Goal: Obtain resource: Download file/media

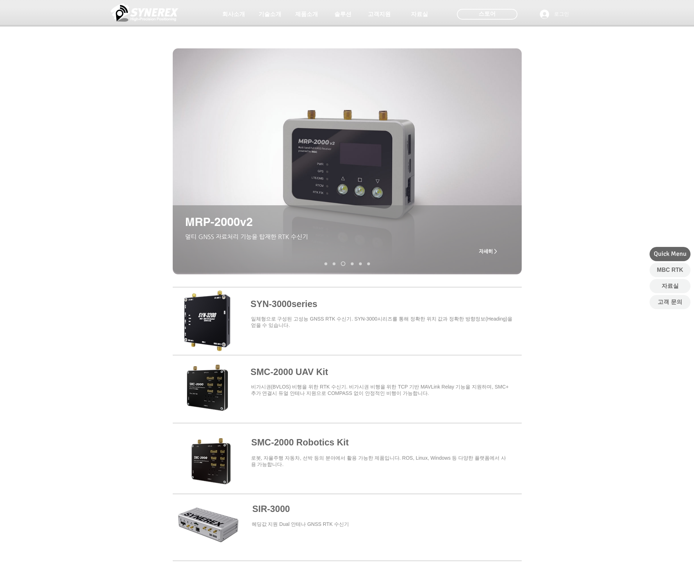
click at [489, 251] on span "자세히 >" at bounding box center [488, 251] width 18 height 6
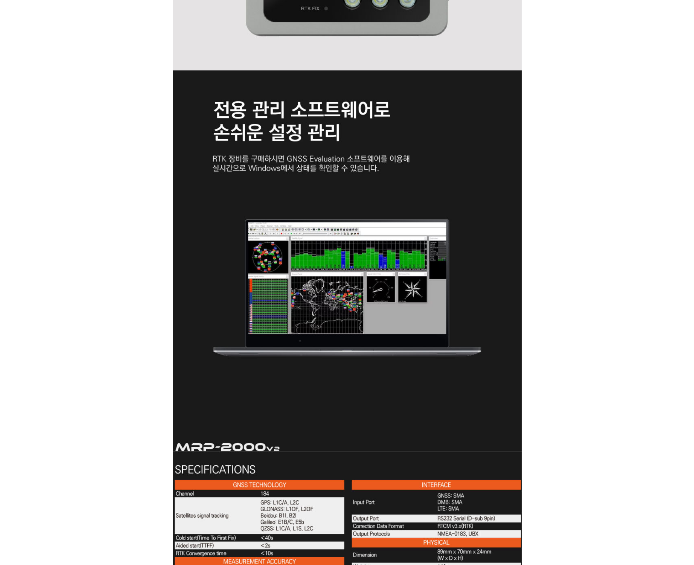
scroll to position [1922, 0]
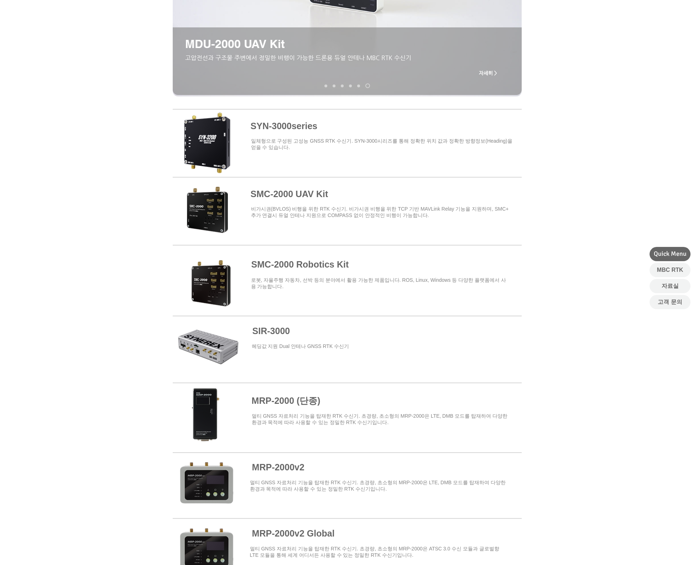
scroll to position [178, 0]
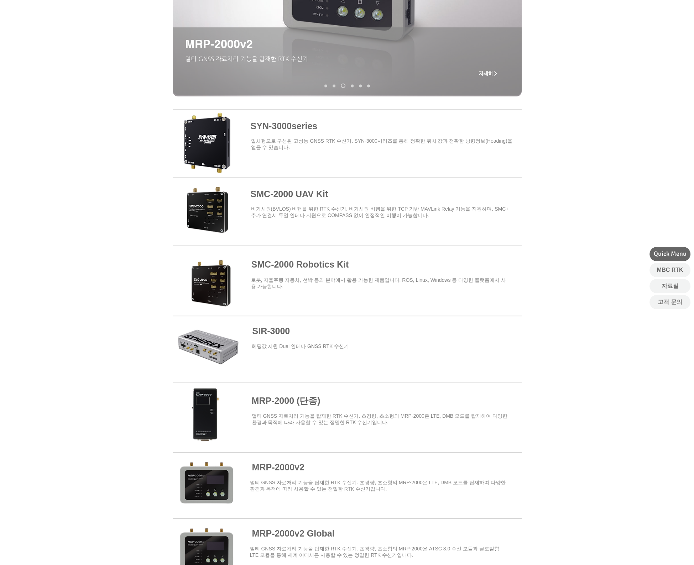
click at [305, 265] on span at bounding box center [347, 278] width 349 height 62
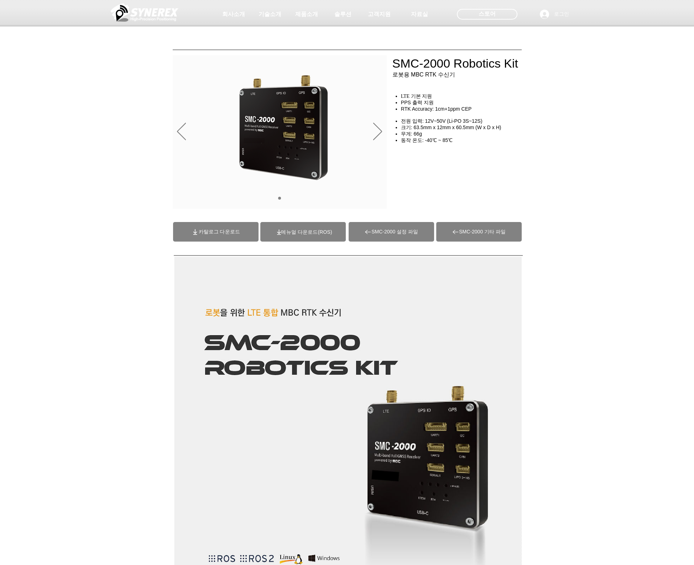
click at [219, 231] on span "카탈로그 다운로드" at bounding box center [219, 232] width 41 height 6
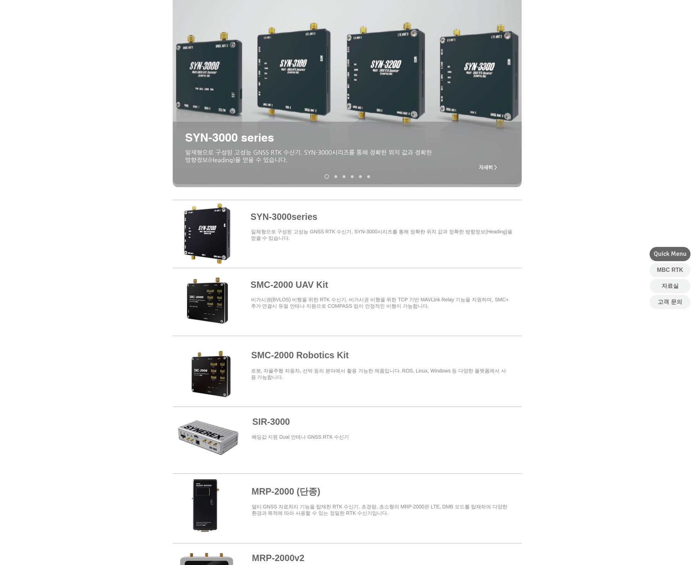
scroll to position [71, 0]
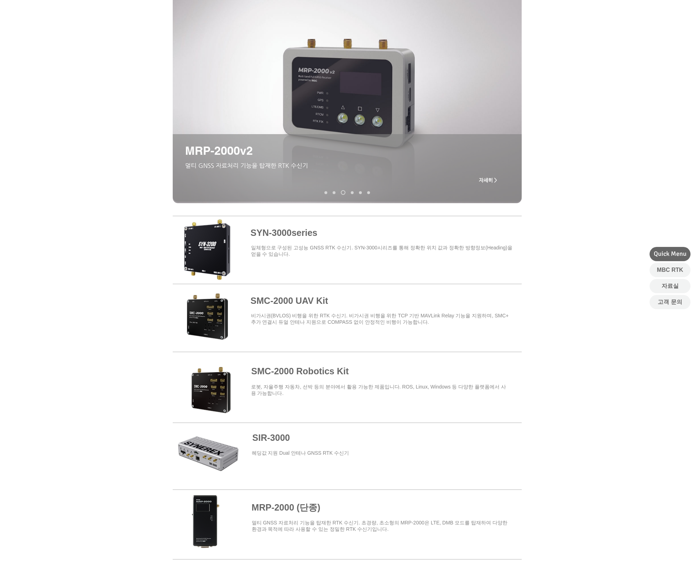
click at [276, 238] on span at bounding box center [347, 249] width 349 height 62
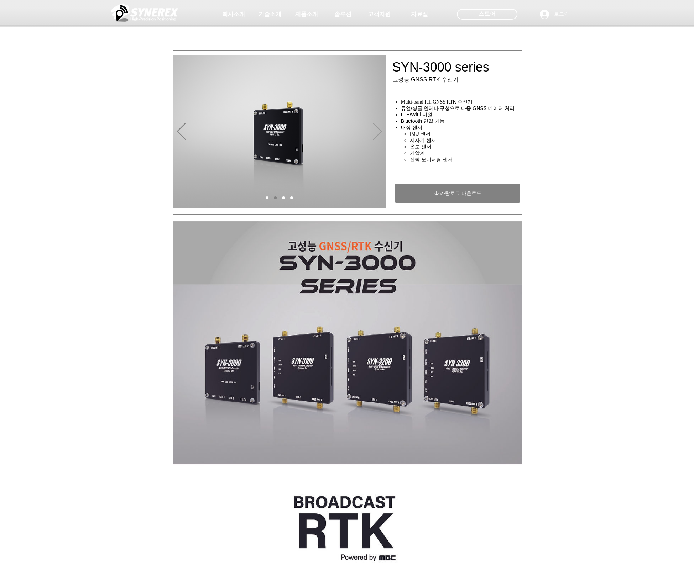
click at [377, 131] on icon "다음" at bounding box center [377, 131] width 9 height 17
click at [448, 196] on span "카탈로그 다운로드" at bounding box center [460, 193] width 41 height 6
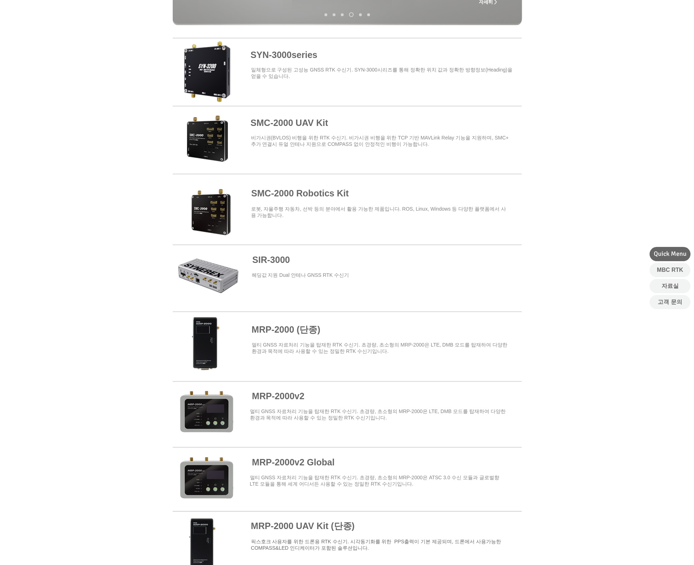
scroll to position [285, 0]
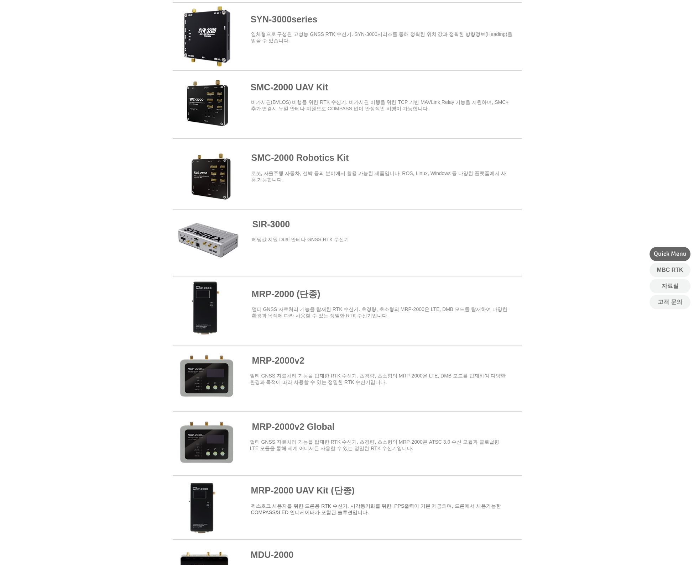
click at [269, 359] on span at bounding box center [347, 378] width 349 height 62
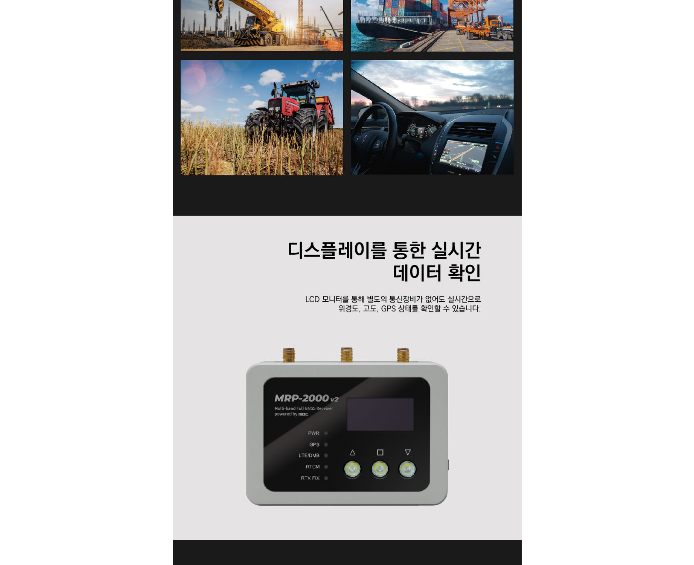
scroll to position [1247, 0]
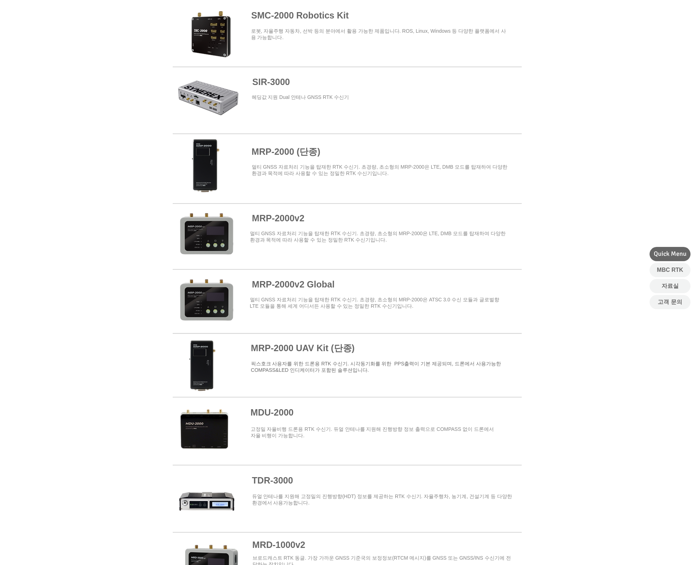
scroll to position [392, 0]
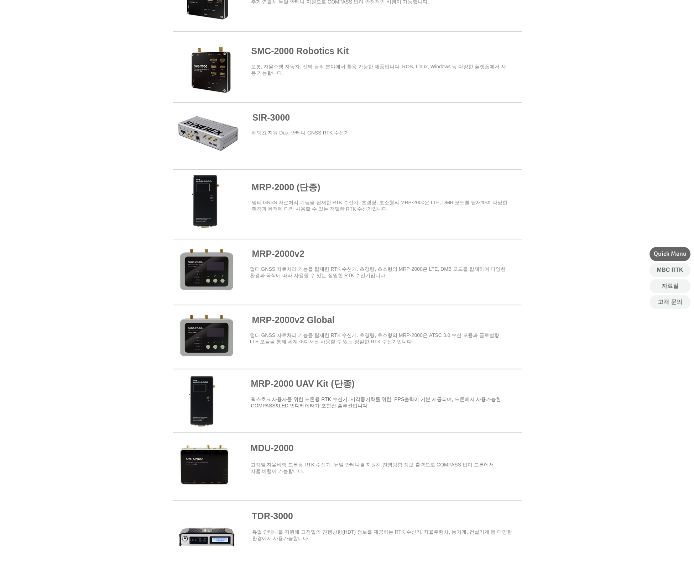
click at [535, 385] on div at bounding box center [347, 365] width 694 height 535
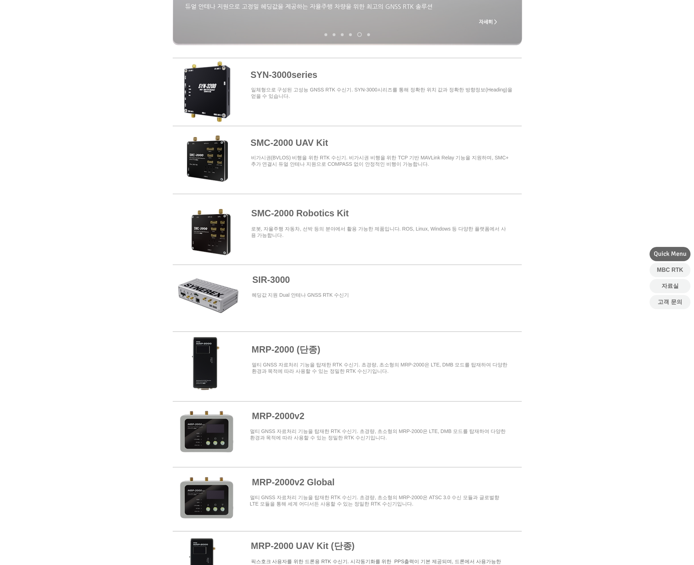
scroll to position [214, 0]
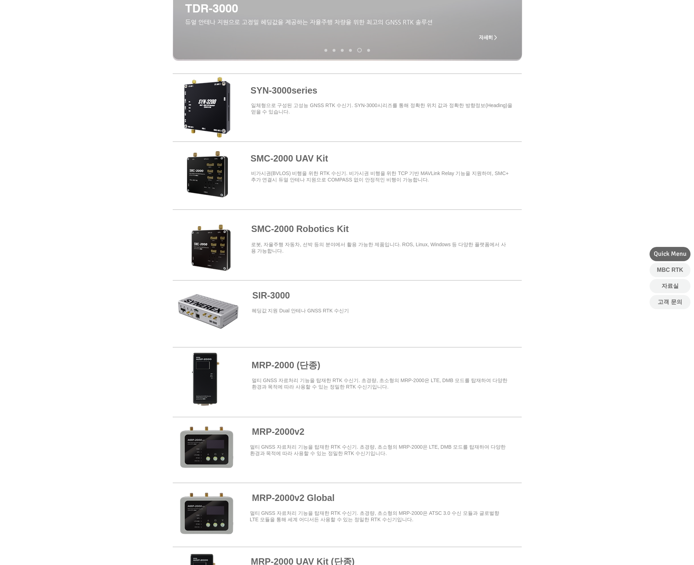
click at [204, 179] on span at bounding box center [347, 174] width 349 height 62
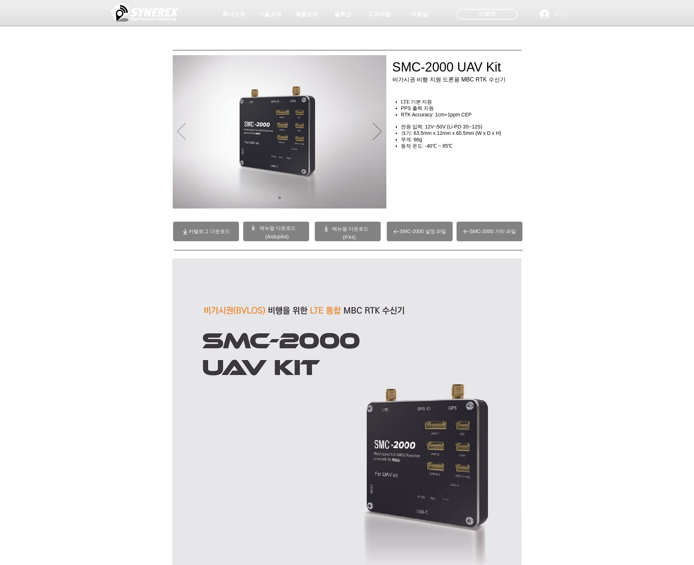
click at [181, 133] on icon "이전" at bounding box center [181, 131] width 9 height 17
click at [181, 131] on icon "이전" at bounding box center [181, 131] width 9 height 17
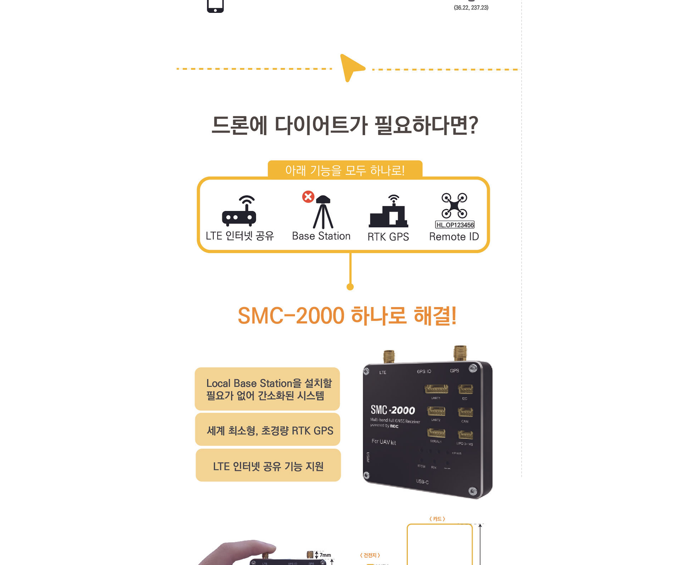
scroll to position [2670, 0]
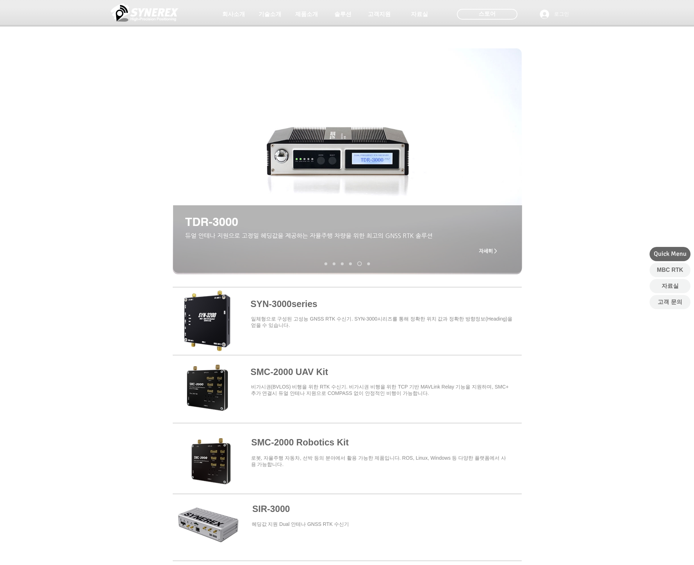
click at [350, 264] on link "MRD-1000v2" at bounding box center [350, 263] width 3 height 3
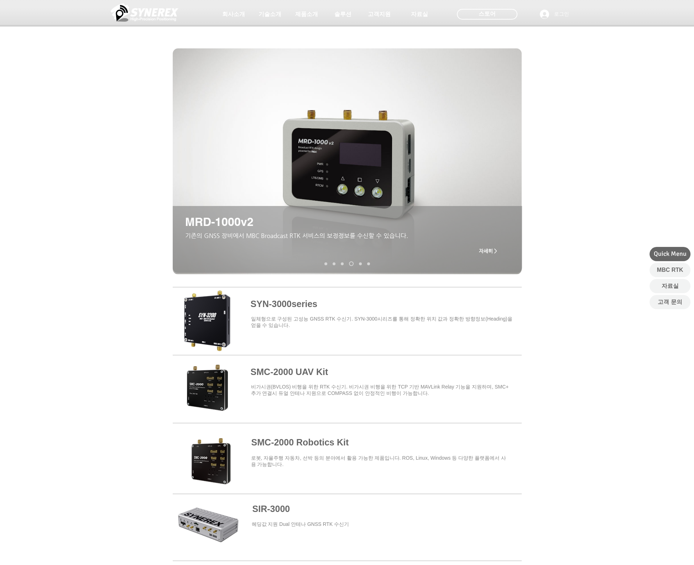
click at [341, 264] on link "MRP-2000v2" at bounding box center [342, 263] width 3 height 3
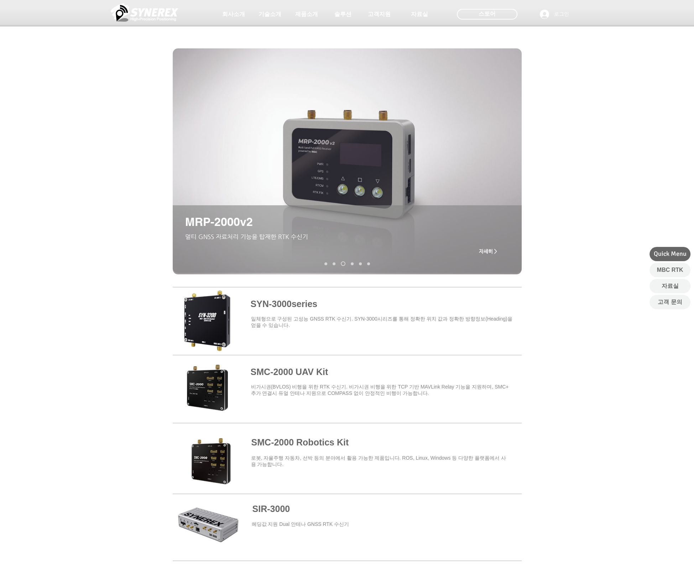
click at [333, 264] on link "SMC-2000" at bounding box center [333, 263] width 3 height 3
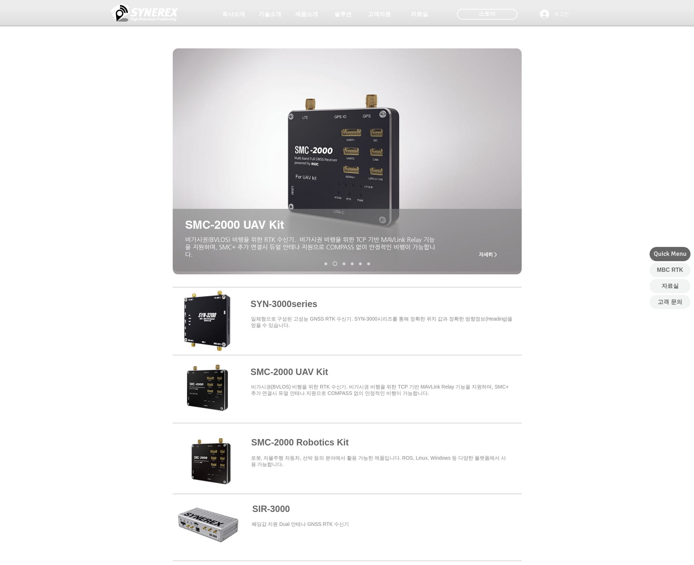
click at [324, 264] on link "SYN-3000 series" at bounding box center [325, 263] width 3 height 3
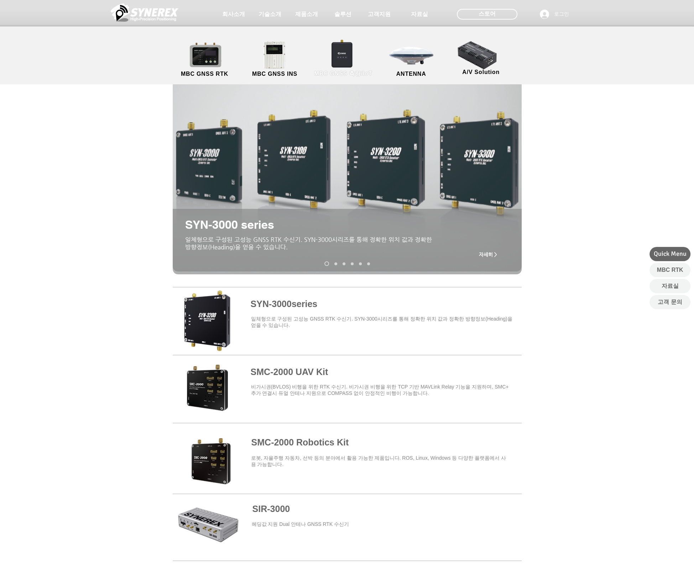
click at [341, 60] on link "MBC GNSS 측량/IoT" at bounding box center [343, 59] width 69 height 37
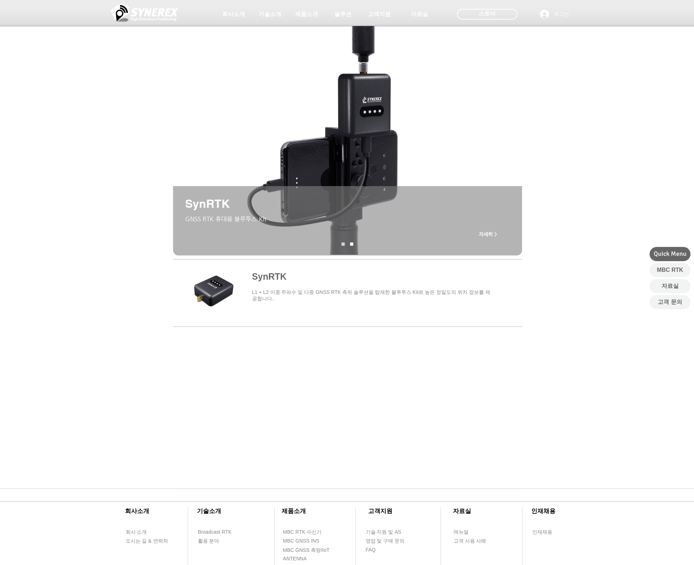
click at [268, 281] on span "main content" at bounding box center [347, 292] width 349 height 66
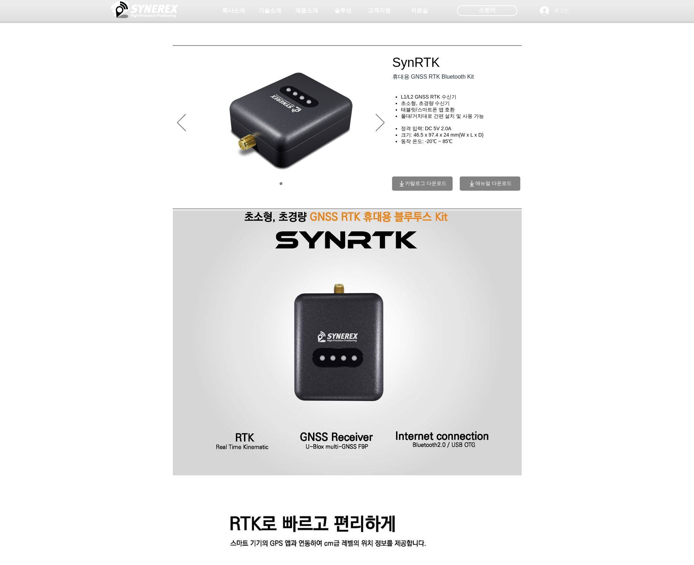
scroll to position [3, 0]
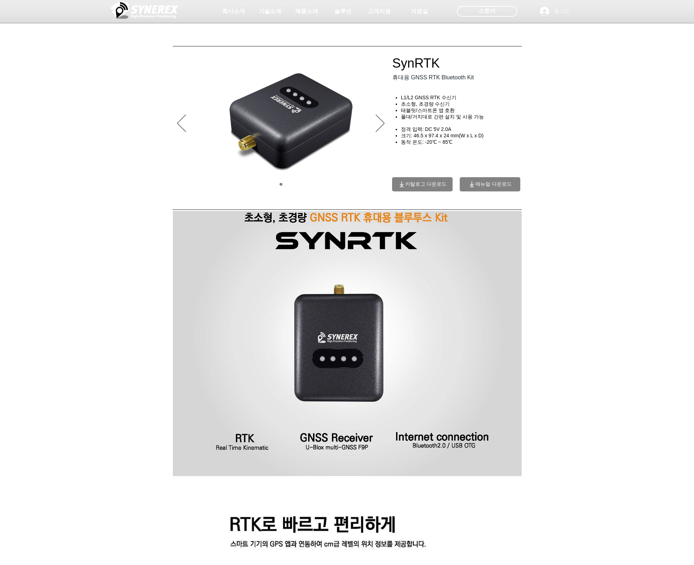
click at [415, 190] on span "카탈로그 다운로드" at bounding box center [422, 184] width 61 height 14
click at [481, 183] on span "매뉴얼 다운로드" at bounding box center [493, 184] width 36 height 6
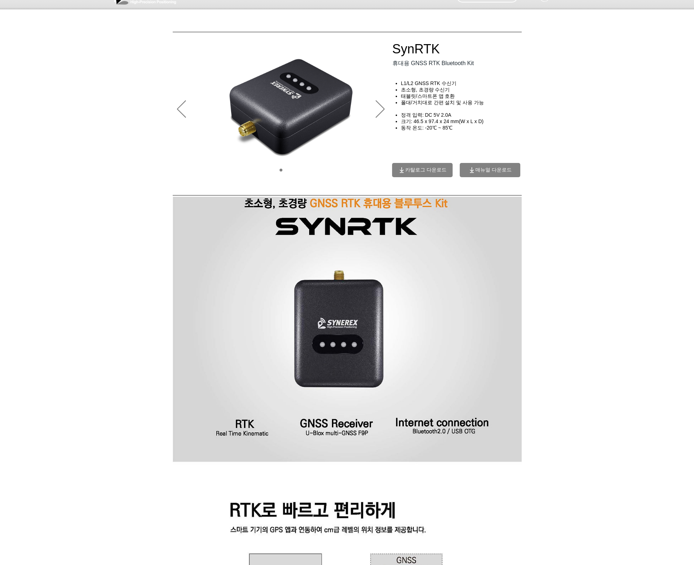
scroll to position [0, 0]
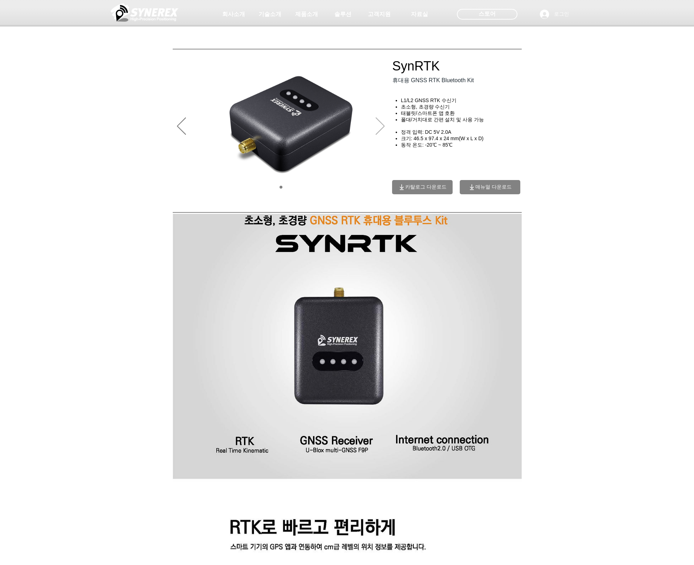
click at [382, 127] on icon "다음" at bounding box center [380, 125] width 9 height 17
click at [181, 130] on icon "이전" at bounding box center [181, 125] width 9 height 17
click at [614, 105] on div at bounding box center [347, 52] width 694 height 105
